Goal: Transaction & Acquisition: Book appointment/travel/reservation

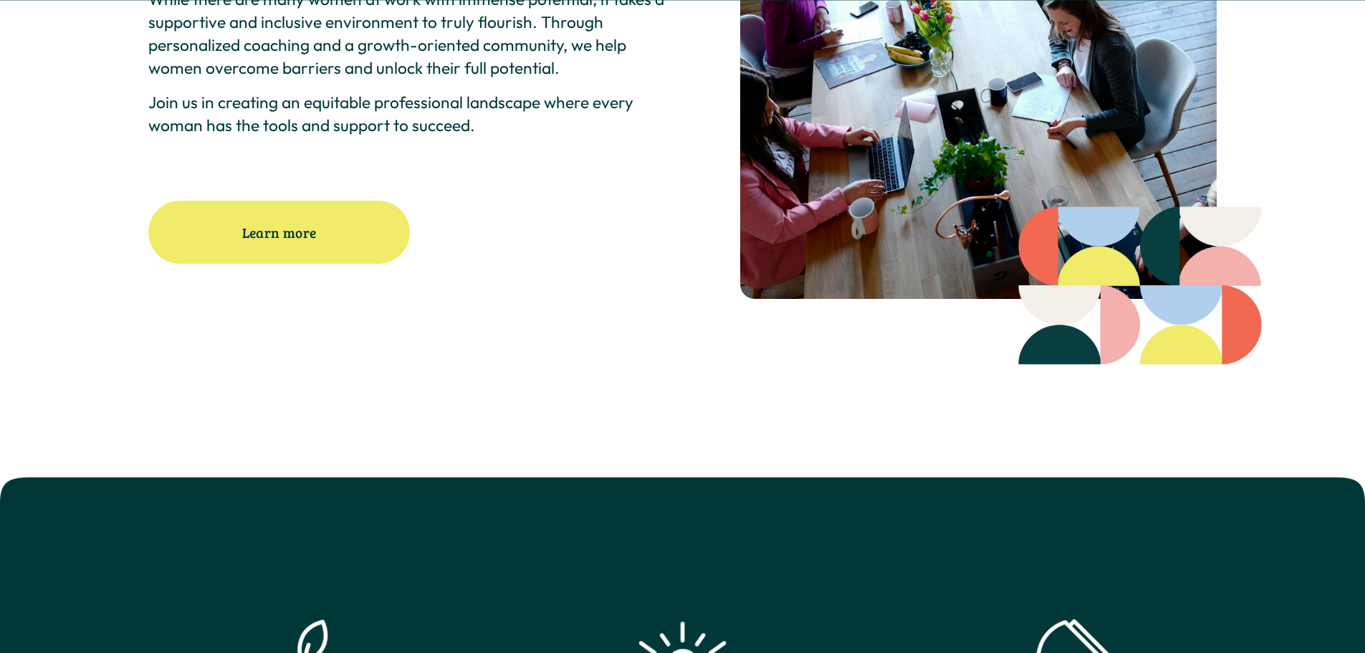
scroll to position [358, 0]
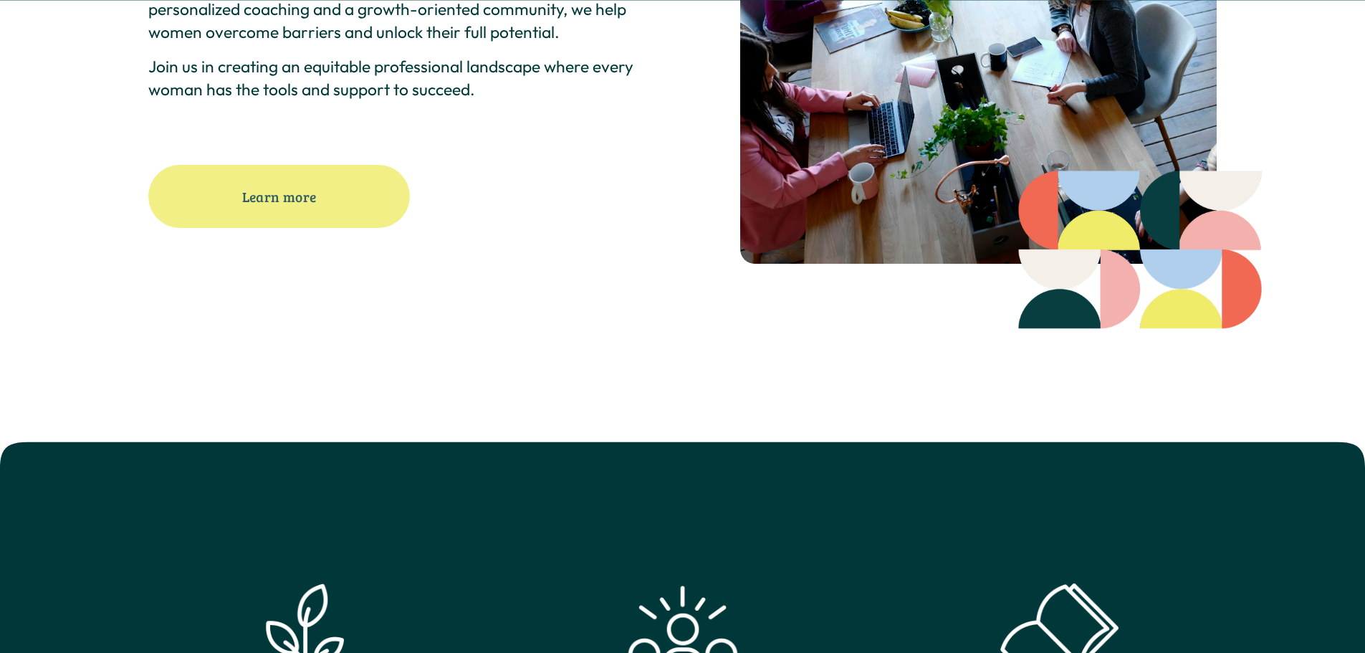
click at [229, 206] on link "Learn more" at bounding box center [278, 196] width 261 height 63
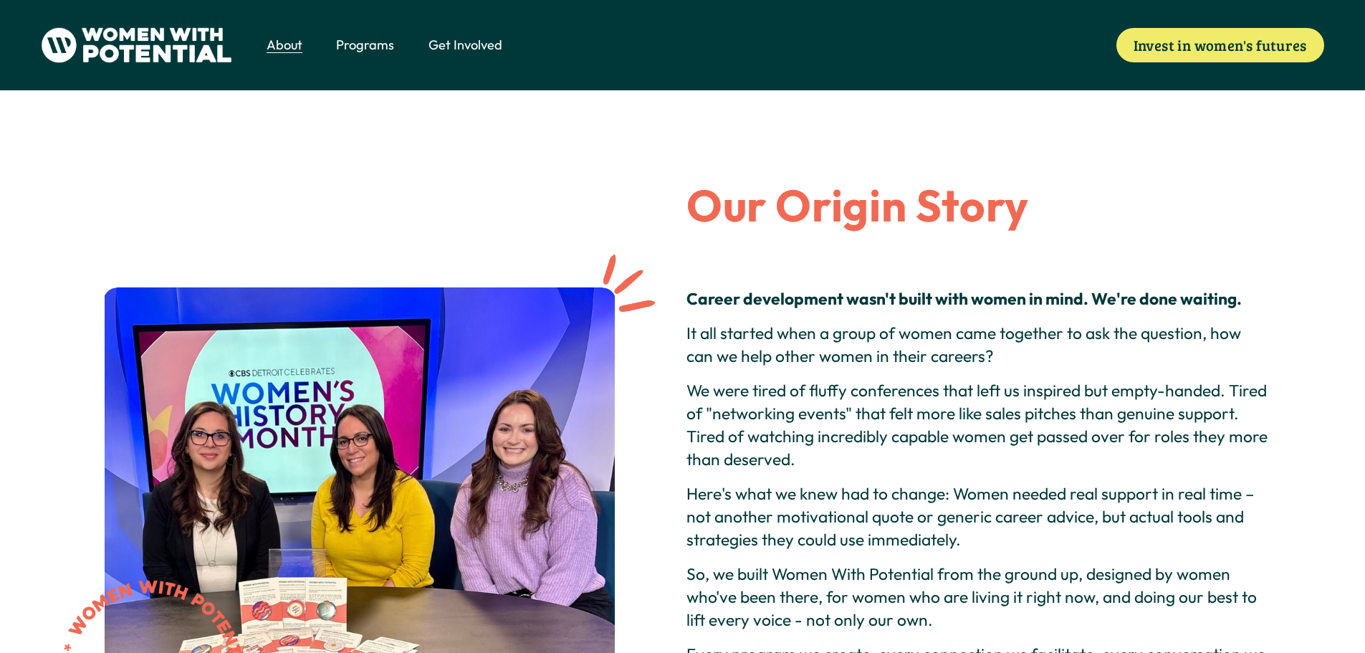
click at [0, 0] on span "1:1 Coaching" at bounding box center [0, 0] width 0 height 0
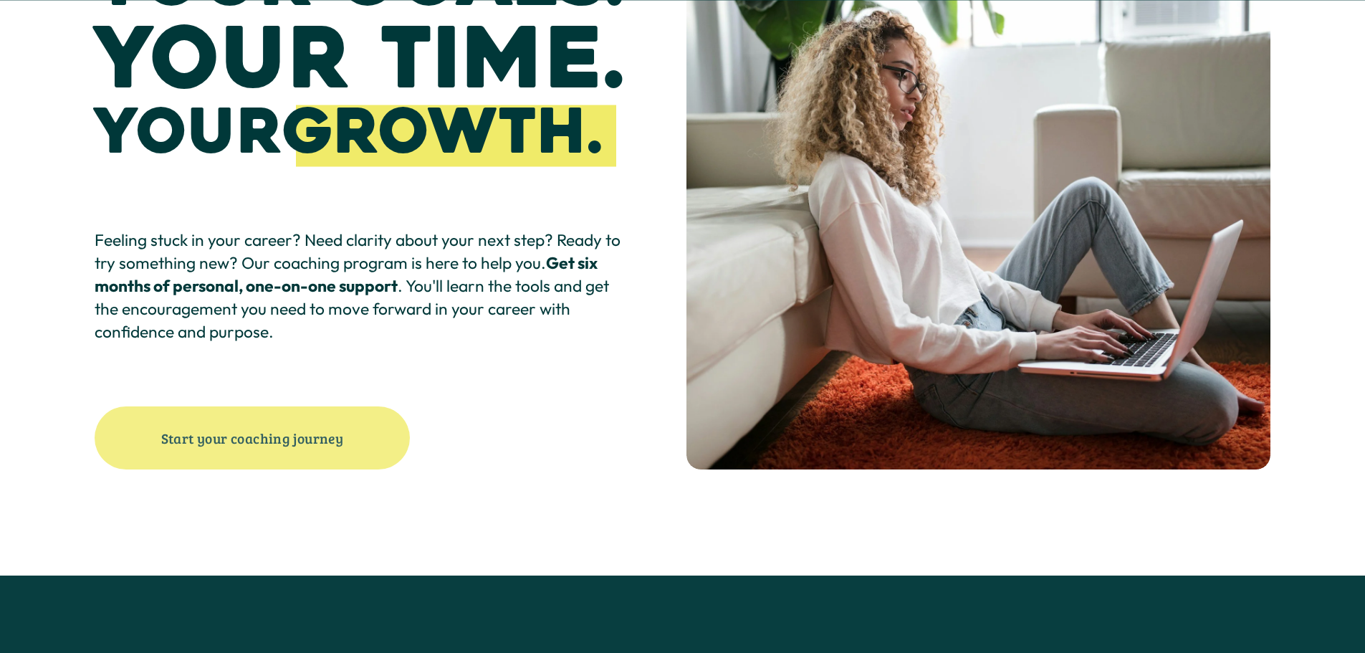
scroll to position [358, 0]
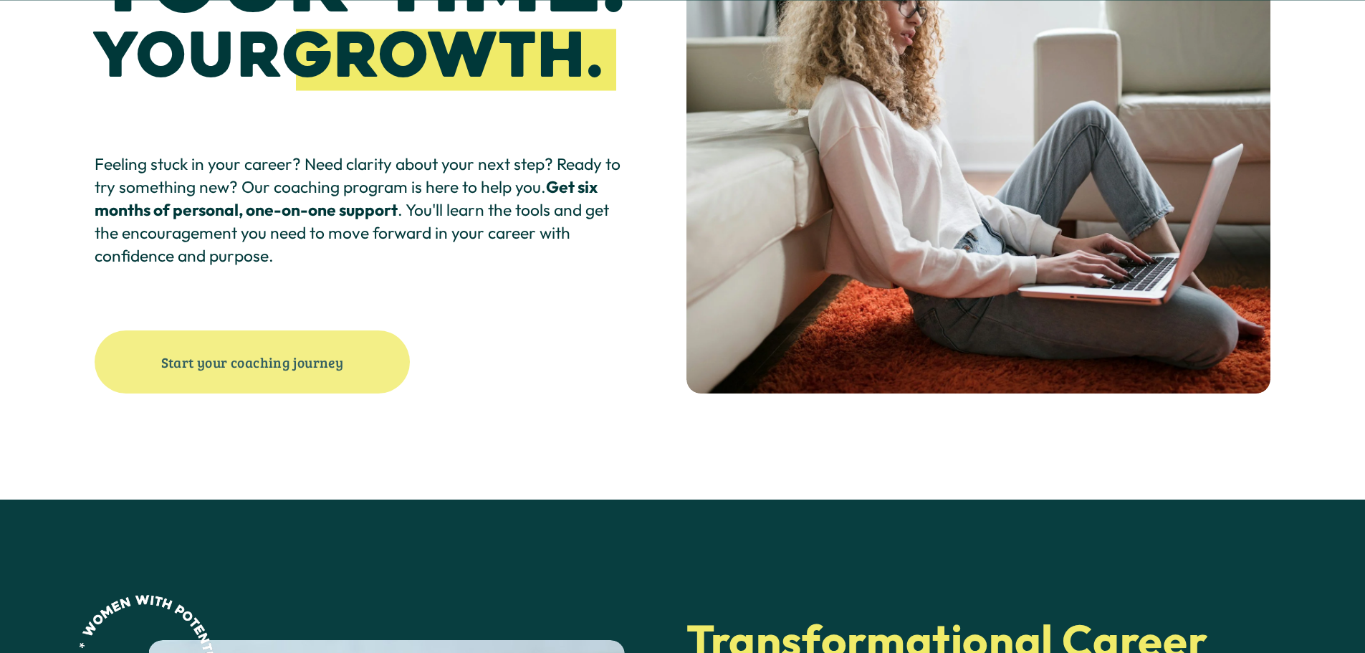
click at [333, 377] on link "Start your coaching journey" at bounding box center [252, 361] width 315 height 63
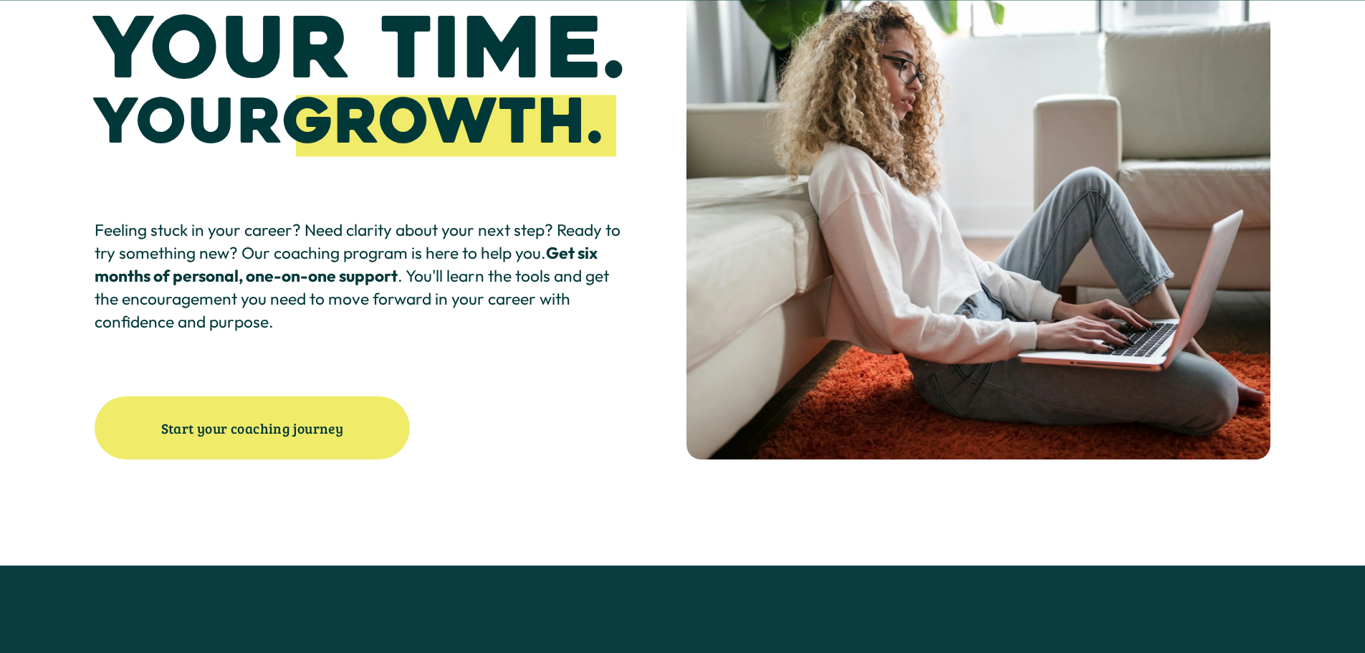
scroll to position [215, 0]
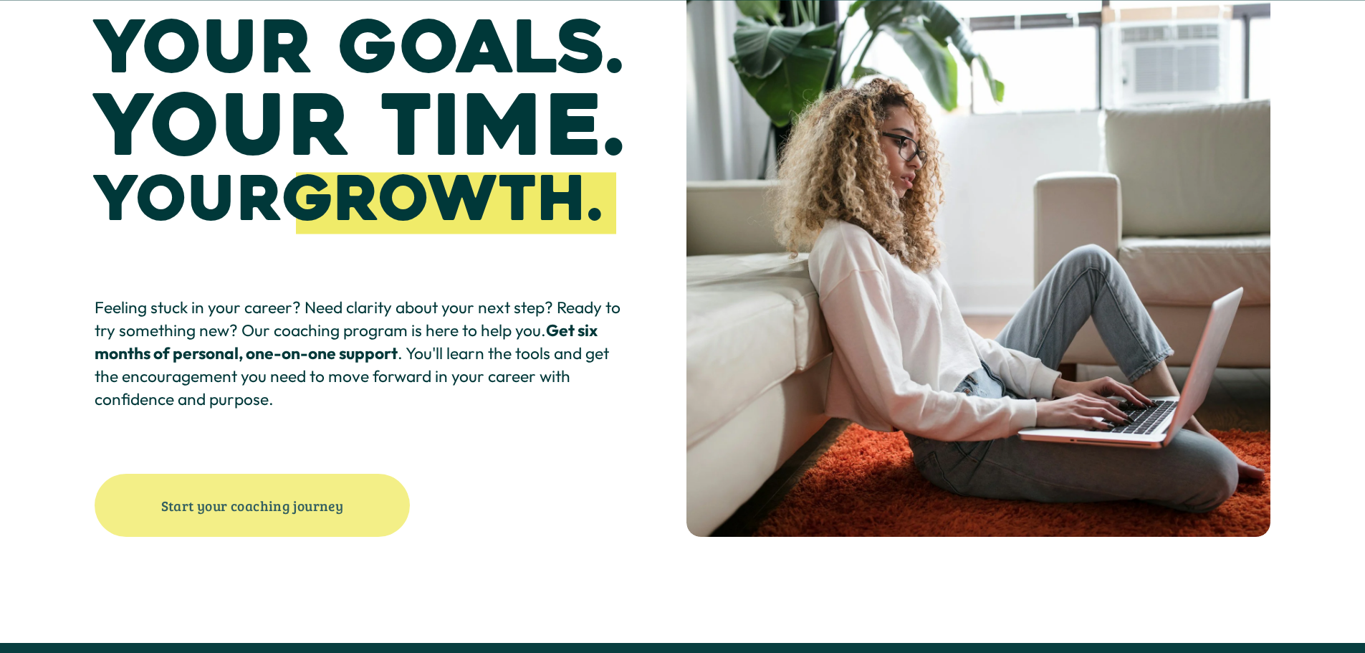
click at [235, 492] on link "Start your coaching journey" at bounding box center [252, 505] width 315 height 63
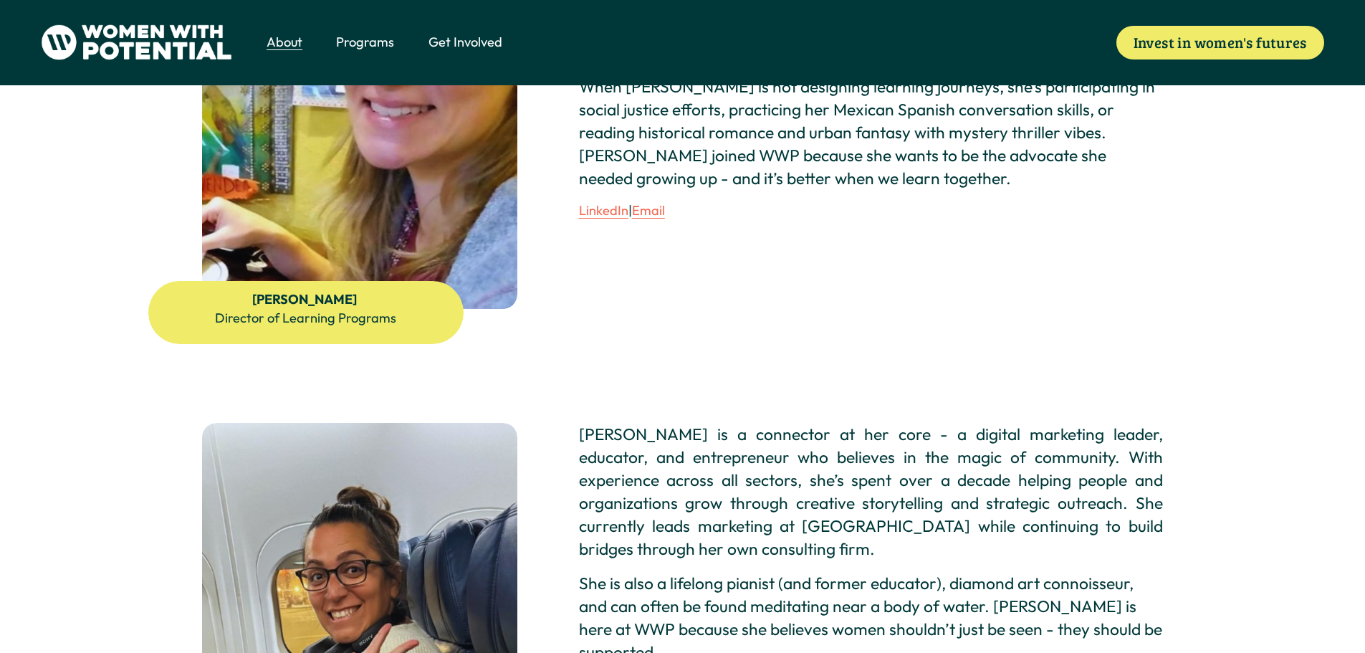
scroll to position [215, 0]
